Goal: Information Seeking & Learning: Find specific fact

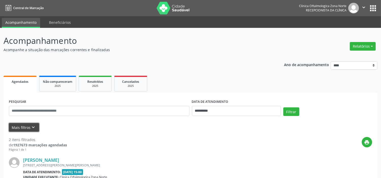
click at [27, 129] on button "Mais filtros keyboard_arrow_down" at bounding box center [24, 127] width 30 height 9
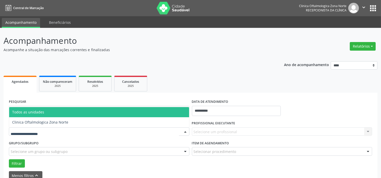
click at [61, 133] on div at bounding box center [99, 132] width 180 height 9
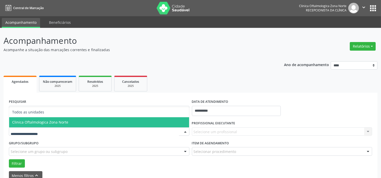
click at [60, 122] on span "Clinica Oftalmologica Zona Norte" at bounding box center [40, 122] width 56 height 5
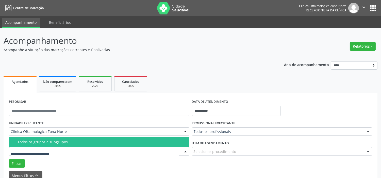
click at [61, 142] on div "Todos os grupos e subgrupos" at bounding box center [101, 142] width 168 height 4
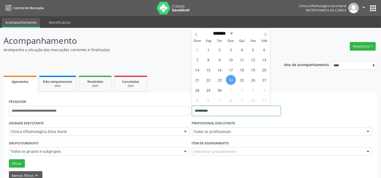
click at [235, 111] on input "**********" at bounding box center [236, 111] width 89 height 10
click at [239, 83] on span "25" at bounding box center [242, 80] width 10 height 10
type input "**********"
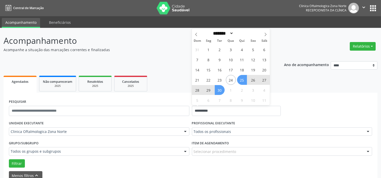
click at [217, 92] on span "30" at bounding box center [220, 90] width 10 height 10
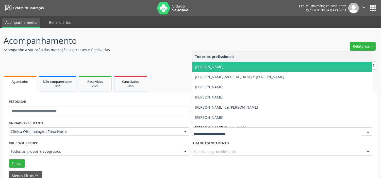
click at [211, 68] on span "[PERSON_NAME]" at bounding box center [209, 66] width 28 height 5
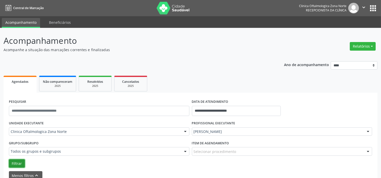
click at [19, 164] on button "Filtrar" at bounding box center [17, 164] width 16 height 9
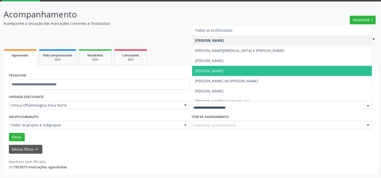
scroll to position [26, 0]
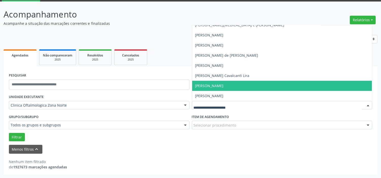
click at [216, 83] on span "[PERSON_NAME]" at bounding box center [209, 85] width 28 height 5
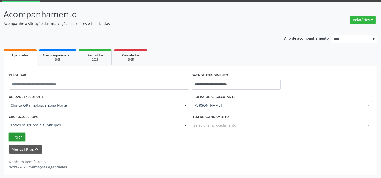
click at [18, 138] on button "Filtrar" at bounding box center [17, 137] width 16 height 9
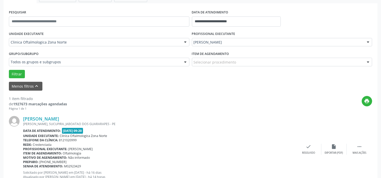
scroll to position [80, 0]
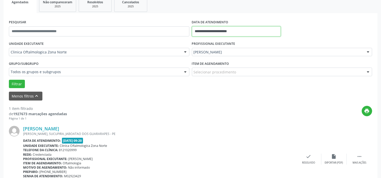
click at [235, 31] on input "**********" at bounding box center [236, 31] width 89 height 10
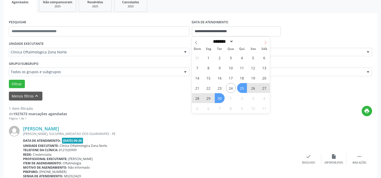
click at [264, 42] on icon at bounding box center [265, 43] width 4 height 4
select select "*"
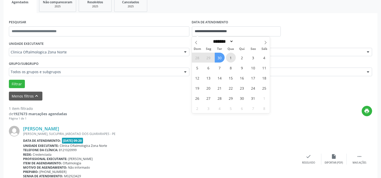
click at [232, 57] on span "1" at bounding box center [231, 58] width 10 height 10
type input "**********"
click at [265, 44] on icon at bounding box center [265, 43] width 4 height 4
select select "**"
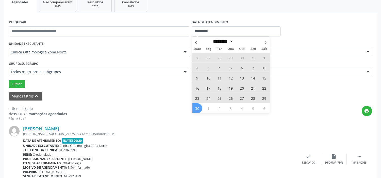
click at [199, 109] on span "30" at bounding box center [197, 108] width 10 height 10
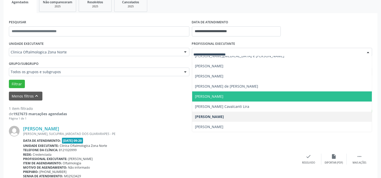
click at [213, 94] on span "[PERSON_NAME]" at bounding box center [209, 96] width 28 height 5
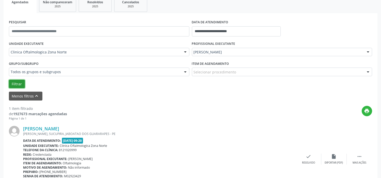
click at [23, 86] on button "Filtrar" at bounding box center [17, 84] width 16 height 9
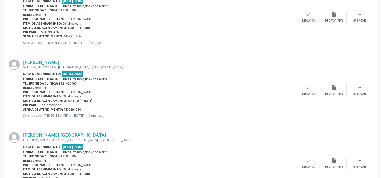
scroll to position [305, 0]
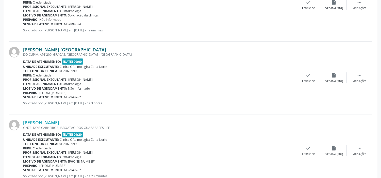
click at [68, 47] on link "[PERSON_NAME] [GEOGRAPHIC_DATA]" at bounding box center [64, 50] width 83 height 6
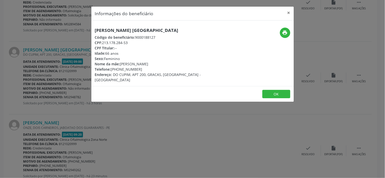
drag, startPoint x: 130, startPoint y: 42, endPoint x: 103, endPoint y: 44, distance: 27.4
click at [103, 44] on div "CPF: 213.178.284-53" at bounding box center [159, 42] width 128 height 5
copy div "213.178.284-53"
click at [77, 109] on div "Informações do beneficiário × [PERSON_NAME] [GEOGRAPHIC_DATA] Código do benefic…" at bounding box center [192, 89] width 385 height 178
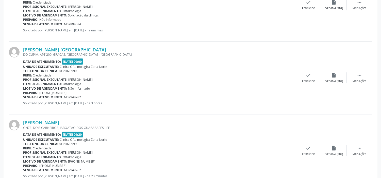
drag, startPoint x: 80, startPoint y: 96, endPoint x: 60, endPoint y: 97, distance: 19.8
click at [60, 97] on div "Senha de atendimento: M02948782" at bounding box center [159, 97] width 273 height 4
drag, startPoint x: 82, startPoint y: 97, endPoint x: 23, endPoint y: 98, distance: 58.6
click at [23, 98] on div "Senha de atendimento: M02948782" at bounding box center [159, 97] width 273 height 4
copy div "Senha de atendimento: M02948782"
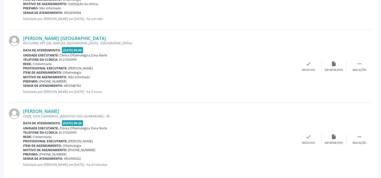
scroll to position [323, 0]
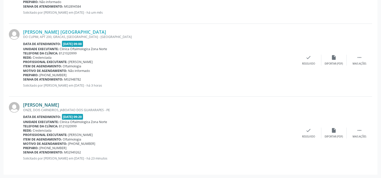
click at [58, 104] on link "[PERSON_NAME]" at bounding box center [41, 105] width 36 height 6
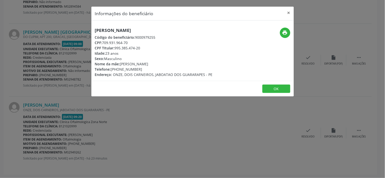
drag, startPoint x: 130, startPoint y: 43, endPoint x: 103, endPoint y: 43, distance: 26.4
click at [103, 43] on div "CPF: 709.931.964-70" at bounding box center [154, 42] width 118 height 5
copy div "709.931.964-70"
click at [121, 29] on h5 "[PERSON_NAME]" at bounding box center [154, 30] width 118 height 5
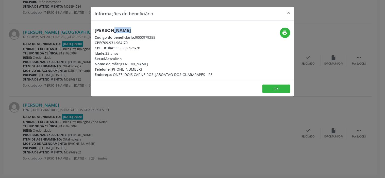
click at [121, 29] on h5 "[PERSON_NAME]" at bounding box center [154, 30] width 118 height 5
copy div "[PERSON_NAME]"
drag, startPoint x: 122, startPoint y: 42, endPoint x: 103, endPoint y: 42, distance: 18.5
click at [103, 42] on div "CPF: 709.931.964-70" at bounding box center [154, 42] width 118 height 5
copy div "709.931.964-70"
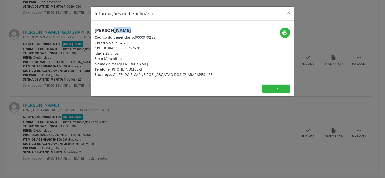
drag, startPoint x: 142, startPoint y: 69, endPoint x: 110, endPoint y: 70, distance: 32.7
click at [110, 70] on div "Telefone: [PHONE_NUMBER]" at bounding box center [154, 69] width 118 height 5
copy div ": [PHONE_NUMBER]"
click at [143, 67] on div "Telefone: [PHONE_NUMBER]" at bounding box center [154, 69] width 118 height 5
click at [138, 68] on div "Telefone: [PHONE_NUMBER]" at bounding box center [154, 69] width 118 height 5
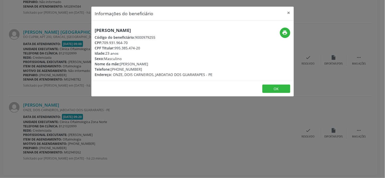
click at [119, 68] on div "Telefone: [PHONE_NUMBER]" at bounding box center [154, 69] width 118 height 5
click at [138, 68] on div "Telefone: [PHONE_NUMBER]" at bounding box center [154, 69] width 118 height 5
click at [112, 69] on div "Telefone: [PHONE_NUMBER]" at bounding box center [154, 69] width 118 height 5
click at [131, 68] on div "Telefone: [PHONE_NUMBER]" at bounding box center [154, 69] width 118 height 5
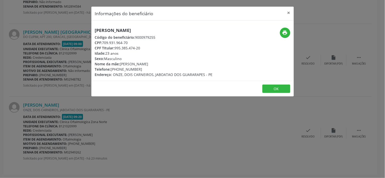
click at [137, 69] on div "Telefone: [PHONE_NUMBER]" at bounding box center [154, 69] width 118 height 5
click at [122, 69] on div "Telefone: [PHONE_NUMBER]" at bounding box center [154, 69] width 118 height 5
click at [138, 69] on div "Telefone: [PHONE_NUMBER]" at bounding box center [154, 69] width 118 height 5
click at [124, 69] on div "Telefone: [PHONE_NUMBER]" at bounding box center [154, 69] width 118 height 5
click at [150, 67] on div "Telefone: [PHONE_NUMBER]" at bounding box center [154, 69] width 118 height 5
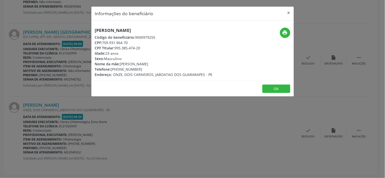
click at [150, 67] on div "Telefone: [PHONE_NUMBER]" at bounding box center [154, 69] width 118 height 5
click at [140, 112] on div "Informações do beneficiário × [PERSON_NAME] Código do beneficiário: 9000979255 …" at bounding box center [192, 89] width 385 height 178
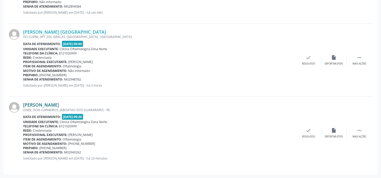
click at [56, 105] on link "[PERSON_NAME]" at bounding box center [41, 105] width 36 height 6
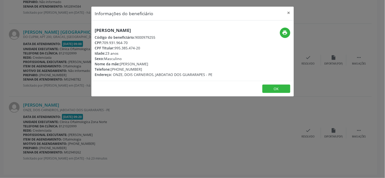
drag, startPoint x: 139, startPoint y: 69, endPoint x: 113, endPoint y: 69, distance: 25.6
click at [113, 69] on div "Telefone: [PHONE_NUMBER]" at bounding box center [154, 69] width 118 height 5
copy div "81) 98320-1920"
drag, startPoint x: 171, startPoint y: 63, endPoint x: 121, endPoint y: 65, distance: 50.0
click at [121, 65] on div "Nome da mãe: [PERSON_NAME]" at bounding box center [154, 63] width 118 height 5
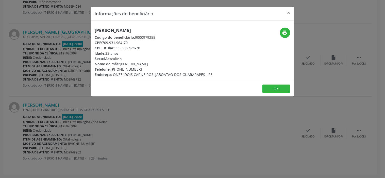
copy div "[PERSON_NAME]"
drag, startPoint x: 153, startPoint y: 73, endPoint x: 113, endPoint y: 73, distance: 39.6
click at [113, 73] on span "ONZE, DOIS CARNEIROS, JABOATAO DOS GUARARAPES - PE" at bounding box center [162, 74] width 99 height 5
copy span "ONZE, DOIS CARNEIROS"
drag, startPoint x: 213, startPoint y: 74, endPoint x: 154, endPoint y: 77, distance: 58.9
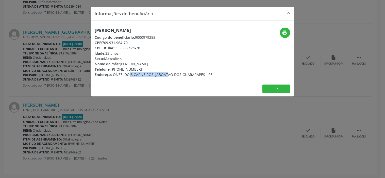
click at [154, 77] on div "[PERSON_NAME] Código do beneficiário: 9000979255 CPF: 709.931.964-70 CPF Titula…" at bounding box center [158, 53] width 135 height 50
copy span "JABOATAO DOS GUARARAPES - PE"
click at [112, 53] on div "Idade: 23 anos" at bounding box center [154, 53] width 118 height 5
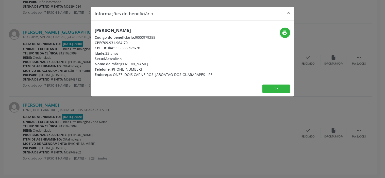
drag, startPoint x: 129, startPoint y: 132, endPoint x: 105, endPoint y: 144, distance: 26.9
click at [129, 132] on div "Informações do beneficiário × [PERSON_NAME] Código do beneficiário: 9000979255 …" at bounding box center [192, 89] width 385 height 178
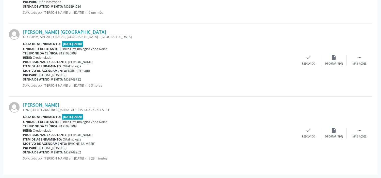
drag, startPoint x: 84, startPoint y: 152, endPoint x: 23, endPoint y: 151, distance: 60.9
click at [23, 151] on div "Senha de atendimento: M02949262" at bounding box center [159, 152] width 273 height 4
